Goal: Task Accomplishment & Management: Use online tool/utility

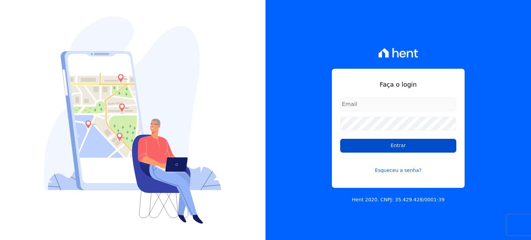
type input "[EMAIL_ADDRESS][PERSON_NAME][DOMAIN_NAME]"
click at [393, 143] on input "Entrar" at bounding box center [398, 146] width 116 height 14
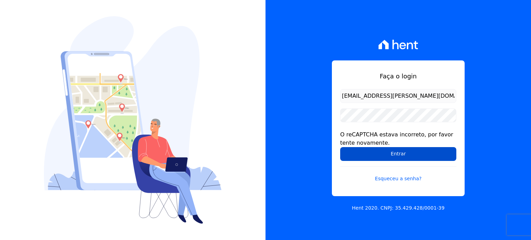
click at [397, 151] on input "Entrar" at bounding box center [398, 154] width 116 height 14
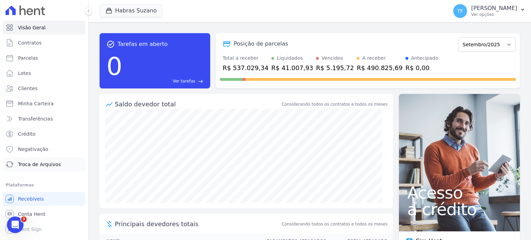
click at [46, 167] on span "Troca de Arquivos" at bounding box center [39, 164] width 43 height 7
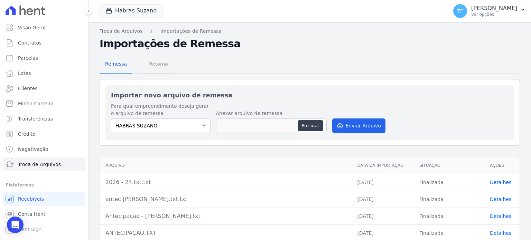
click at [160, 65] on span "Retorno" at bounding box center [158, 64] width 27 height 14
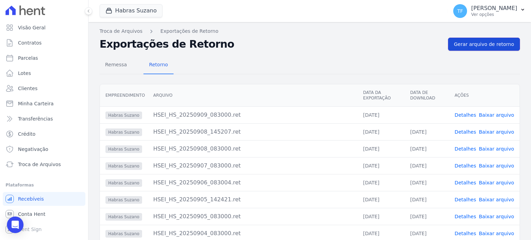
click at [490, 42] on span "Gerar arquivo de retorno" at bounding box center [484, 44] width 60 height 7
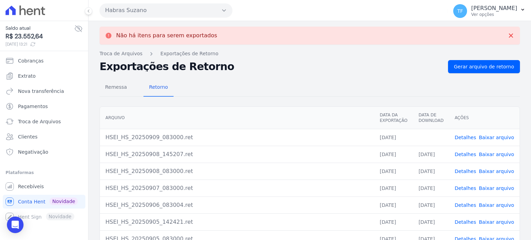
click at [490, 137] on link "Baixar arquivo" at bounding box center [496, 138] width 35 height 6
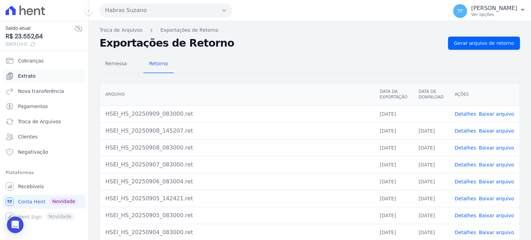
click at [30, 74] on span "Extrato" at bounding box center [27, 76] width 18 height 7
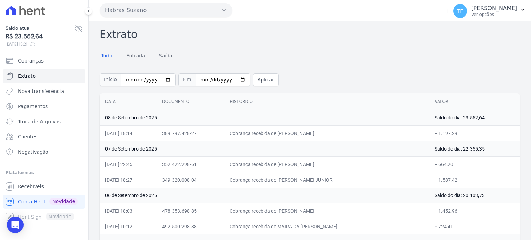
drag, startPoint x: 288, startPoint y: 133, endPoint x: 390, endPoint y: 131, distance: 102.1
click at [390, 131] on td "Cobrança recebida de LARISSA NEVES COSTA CARVALHO" at bounding box center [326, 134] width 205 height 16
copy td "LARISSA NEVES COSTA CARVALHO"
click at [46, 120] on span "Troca de Arquivos" at bounding box center [39, 121] width 43 height 7
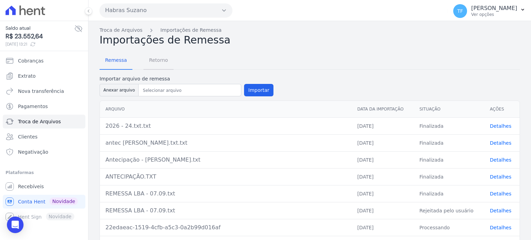
click at [163, 61] on span "Retorno" at bounding box center [158, 60] width 27 height 14
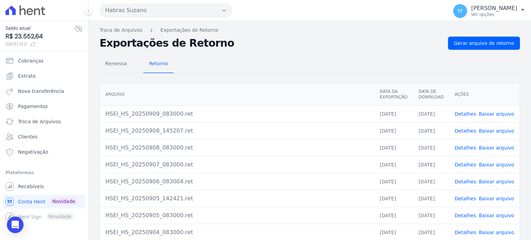
click at [462, 115] on link "Detalhes" at bounding box center [465, 114] width 21 height 6
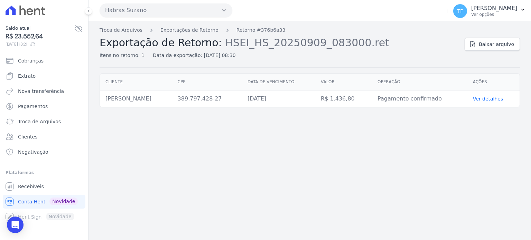
click at [495, 97] on link "Ver detalhes" at bounding box center [488, 99] width 30 height 6
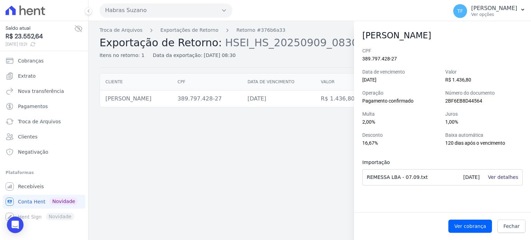
click at [504, 179] on link "Ver detalhes" at bounding box center [503, 178] width 30 height 6
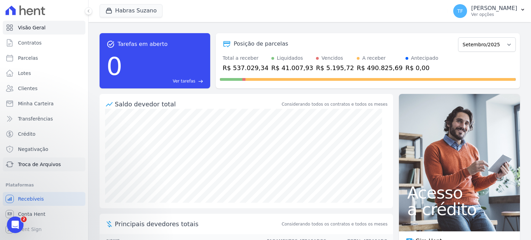
click at [36, 168] on link "Troca de Arquivos" at bounding box center [44, 165] width 83 height 14
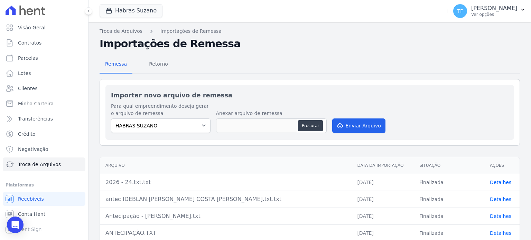
click at [497, 183] on link "Detalhes" at bounding box center [500, 183] width 21 height 6
